Goal: Information Seeking & Learning: Learn about a topic

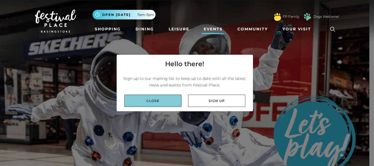
click at [175, 97] on link "Close" at bounding box center [152, 101] width 57 height 12
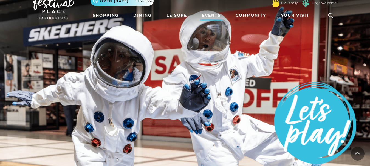
scroll to position [12, 0]
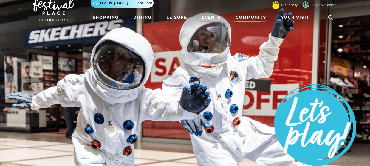
click at [257, 16] on link "Community" at bounding box center [250, 17] width 35 height 10
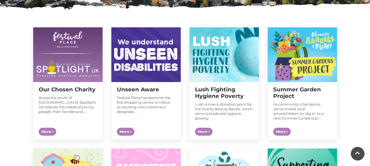
scroll to position [195, 0]
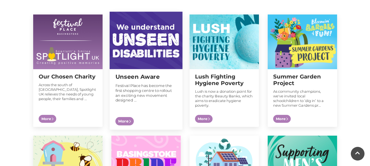
click at [152, 64] on img at bounding box center [145, 41] width 73 height 58
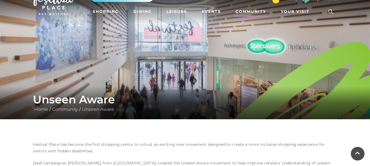
scroll to position [16, 0]
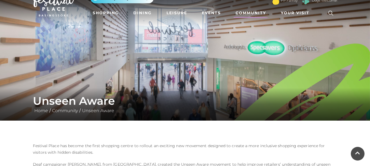
click at [246, 13] on link "Community" at bounding box center [250, 13] width 35 height 10
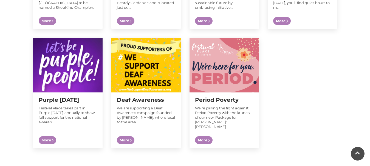
scroll to position [537, 0]
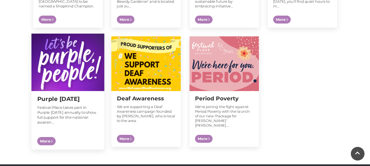
click at [52, 137] on span "More" at bounding box center [46, 141] width 18 height 8
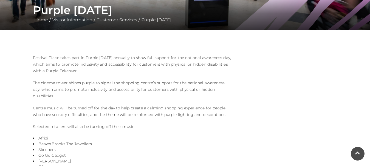
scroll to position [84, 0]
